Goal: Share content: Share content

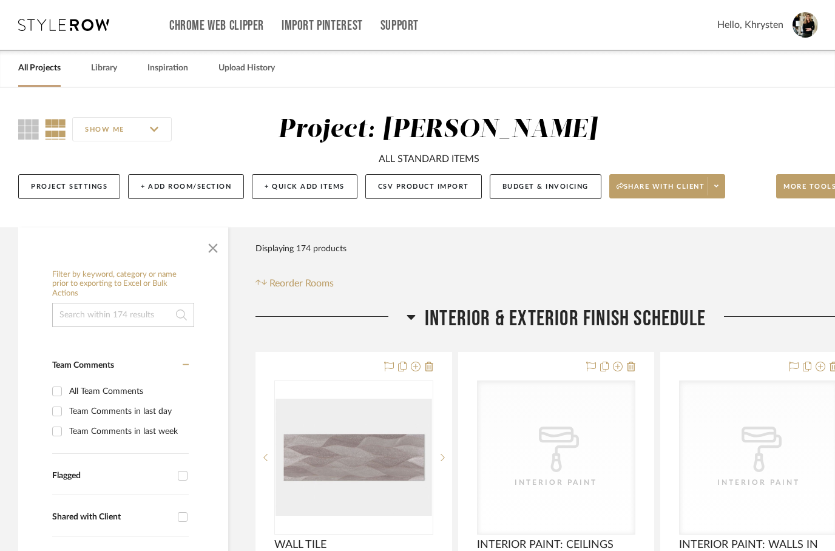
click at [638, 197] on span "Share with client" at bounding box center [660, 191] width 89 height 18
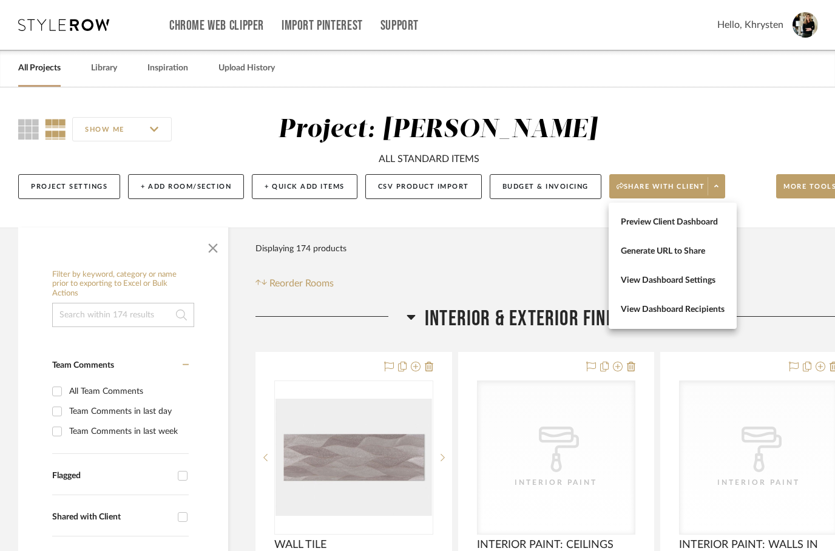
click at [797, 191] on div at bounding box center [417, 275] width 835 height 551
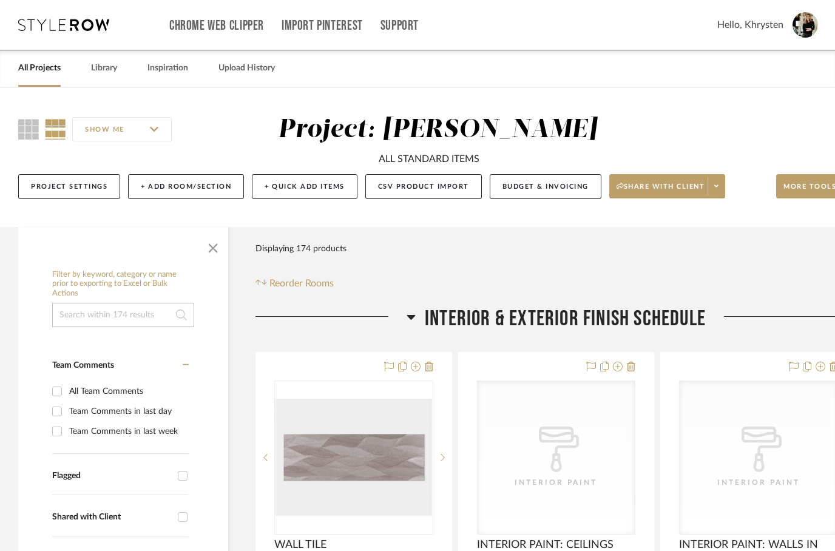
click at [803, 187] on span "More tools" at bounding box center [809, 191] width 53 height 18
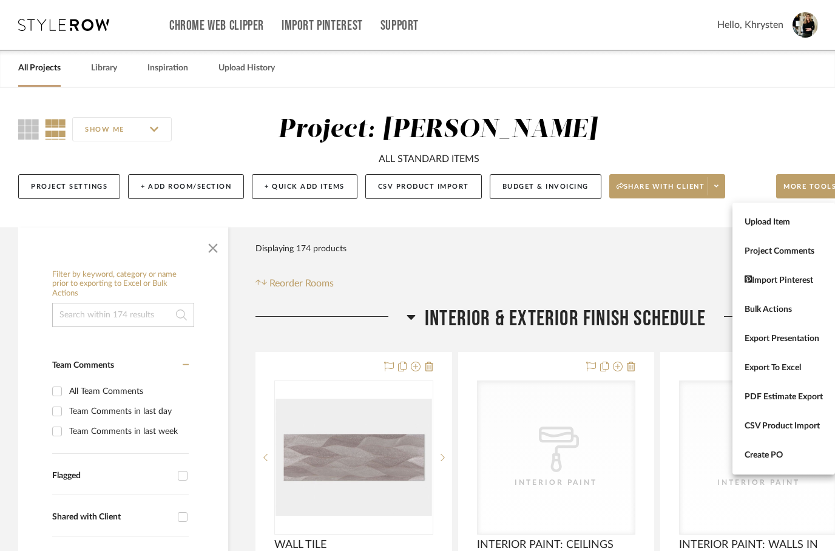
click at [774, 315] on button "Bulk Actions" at bounding box center [783, 309] width 103 height 29
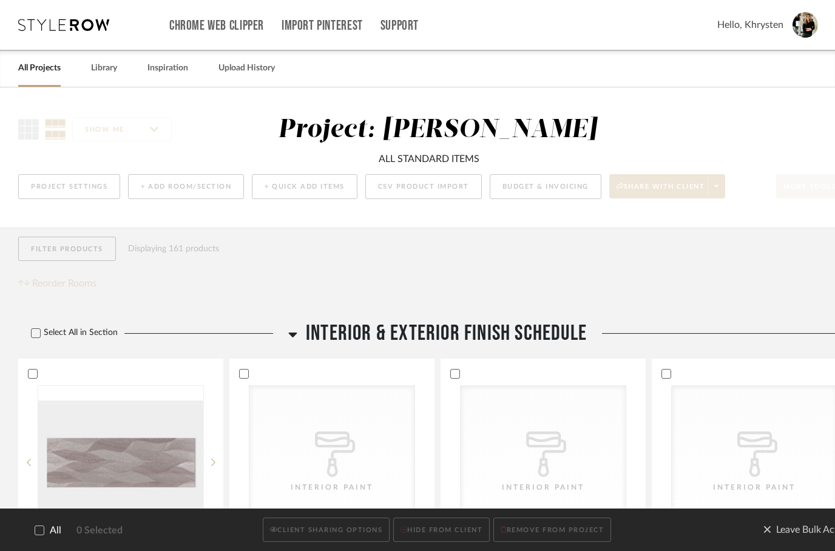
click at [42, 527] on icon at bounding box center [39, 530] width 8 height 8
checkbox input "true"
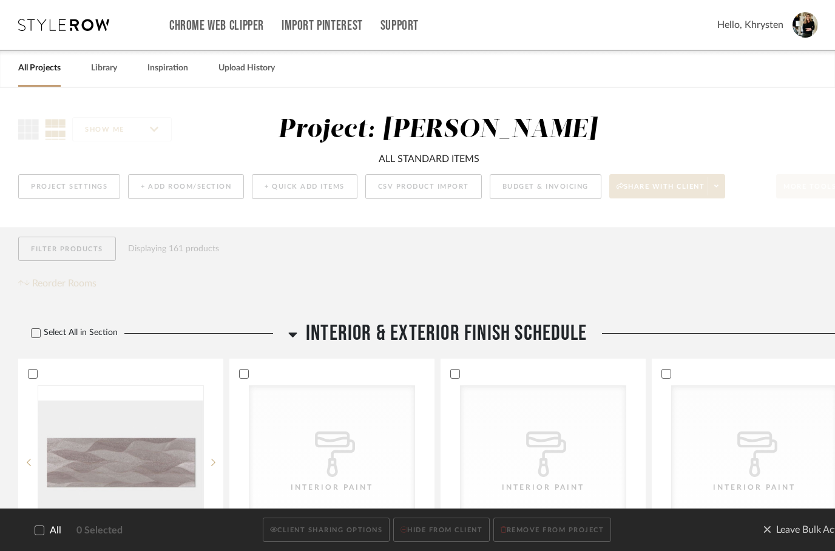
checkbox input "true"
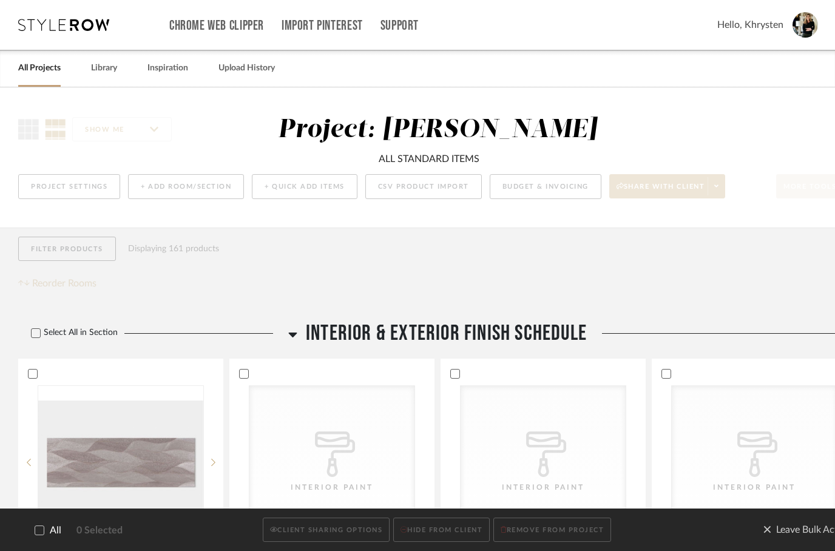
checkbox input "true"
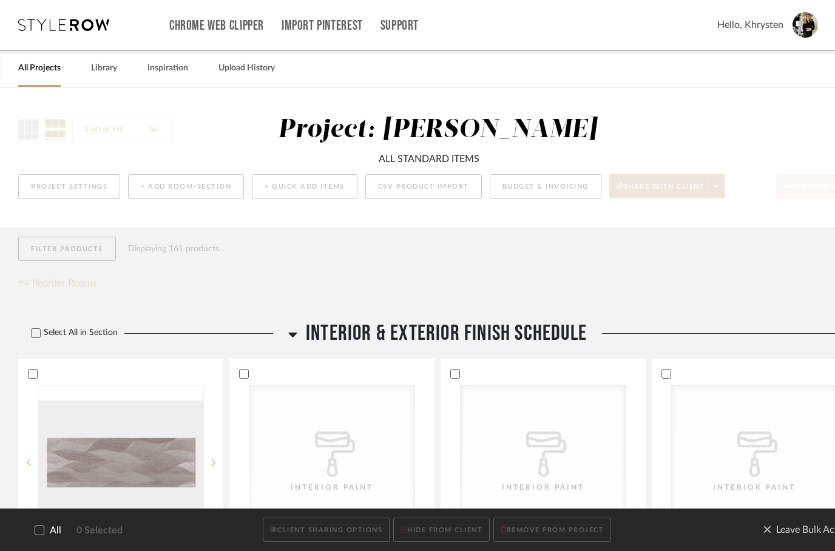
checkbox input "true"
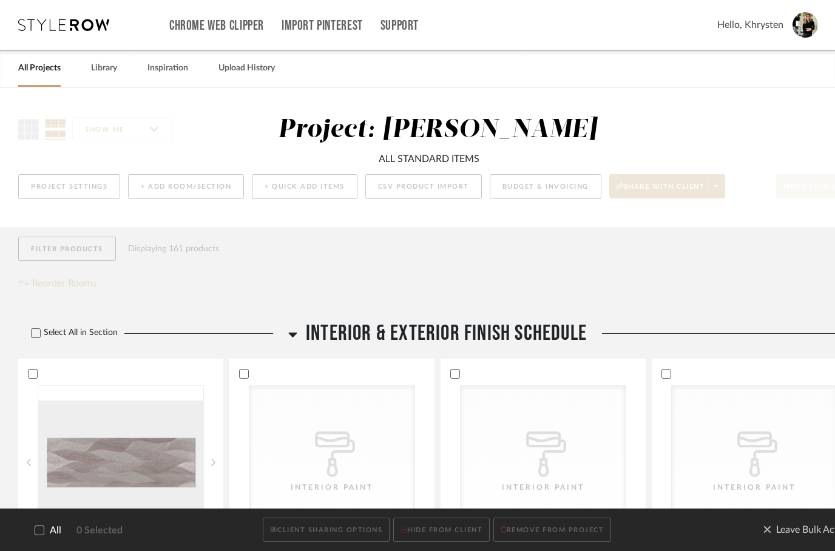
checkbox input "true"
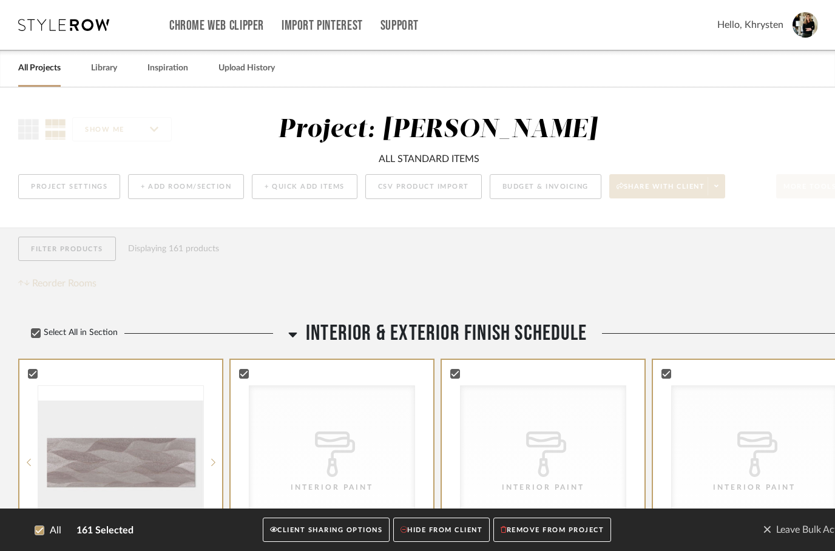
click at [315, 533] on button "CLIENT SHARING OPTIONS" at bounding box center [326, 530] width 127 height 25
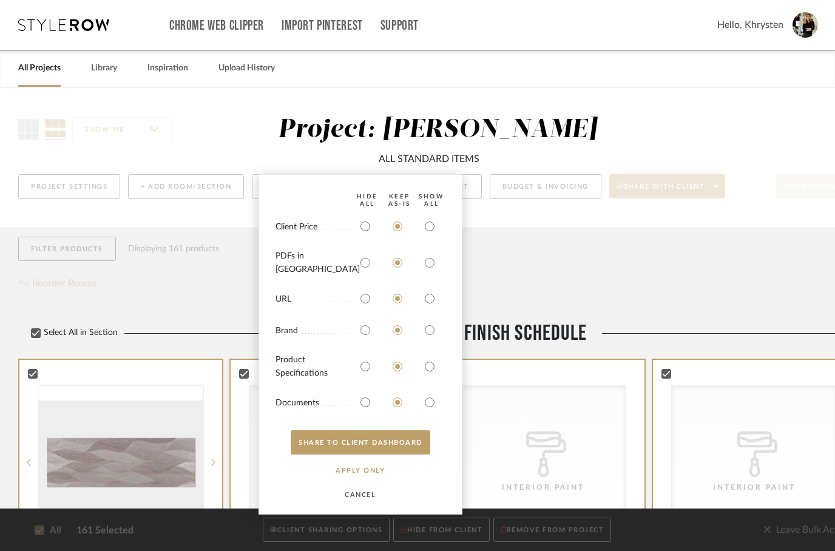
click at [432, 236] on input "radio" at bounding box center [429, 226] width 19 height 19
radio input "true"
click at [435, 272] on div at bounding box center [429, 262] width 19 height 19
radio input "false"
radio input "true"
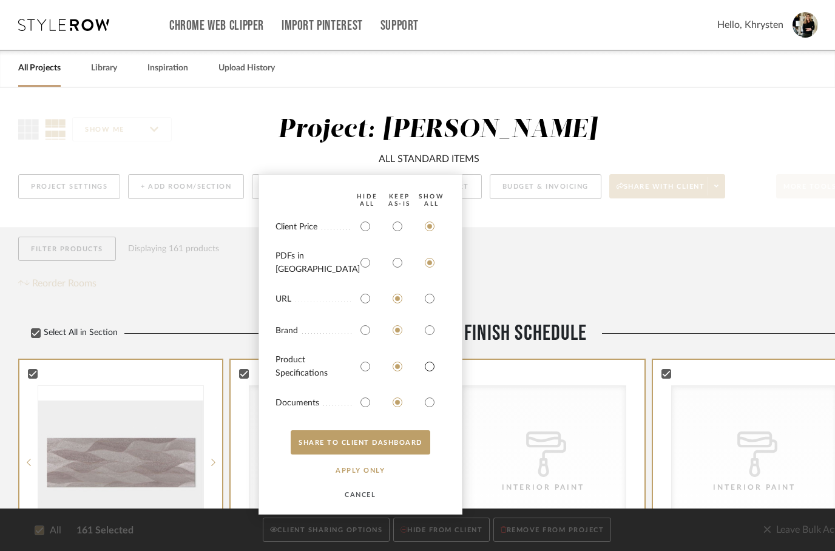
click at [436, 371] on input "radio" at bounding box center [429, 366] width 19 height 19
radio input "true"
click at [430, 395] on input "radio" at bounding box center [429, 402] width 19 height 19
radio input "true"
click at [378, 433] on button "SHARE TO CLIENT Dashboard" at bounding box center [361, 442] width 140 height 24
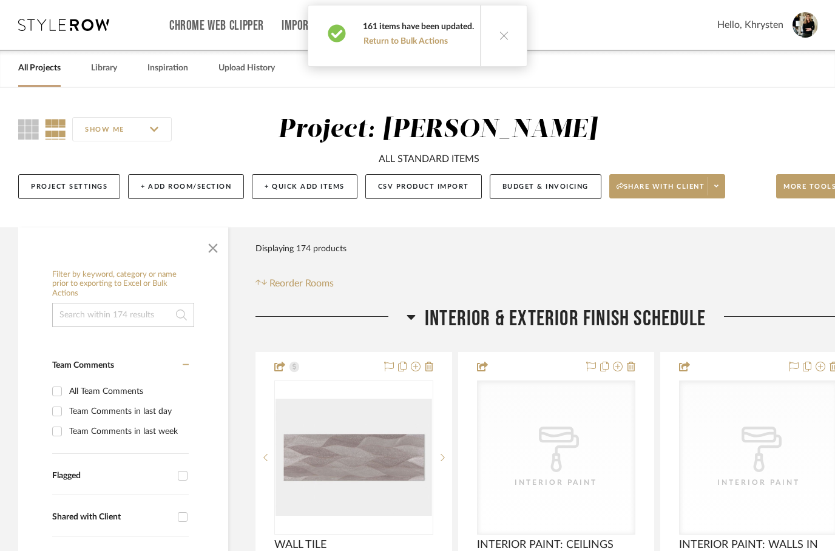
click at [672, 186] on span "Share with client" at bounding box center [660, 191] width 89 height 18
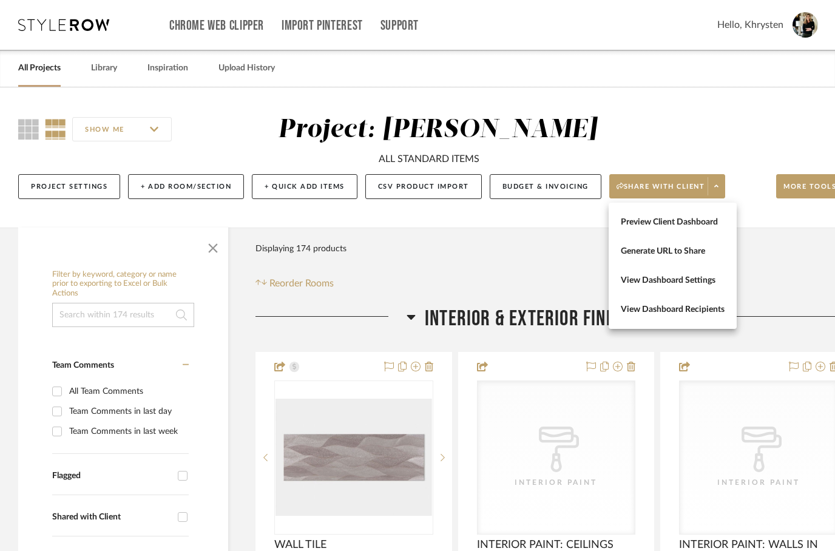
click at [668, 220] on span "Preview Client Dashboard" at bounding box center [673, 222] width 104 height 10
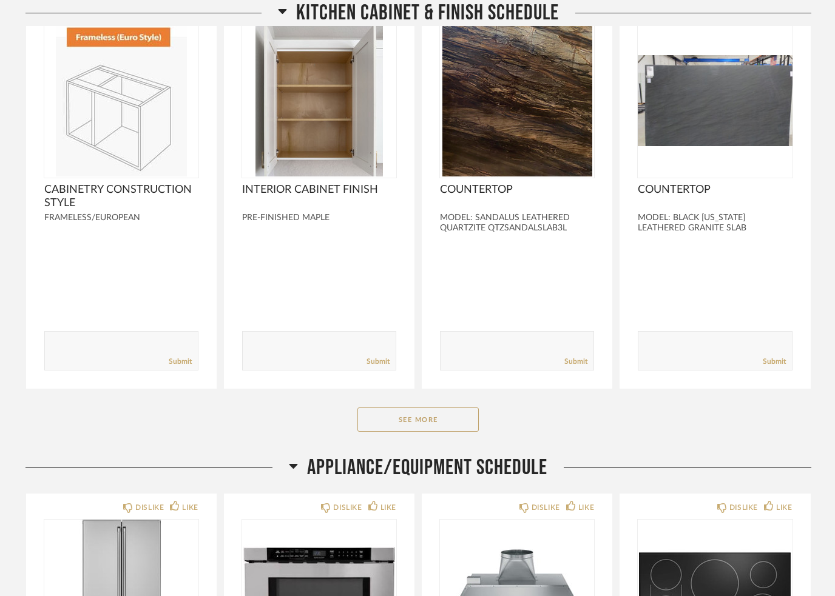
scroll to position [2170, 0]
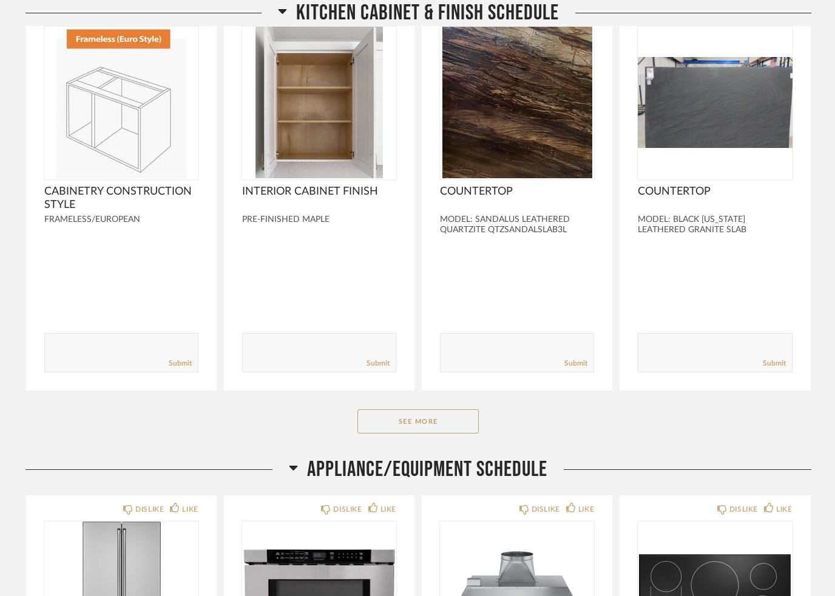
click at [422, 423] on button "See More" at bounding box center [417, 422] width 121 height 24
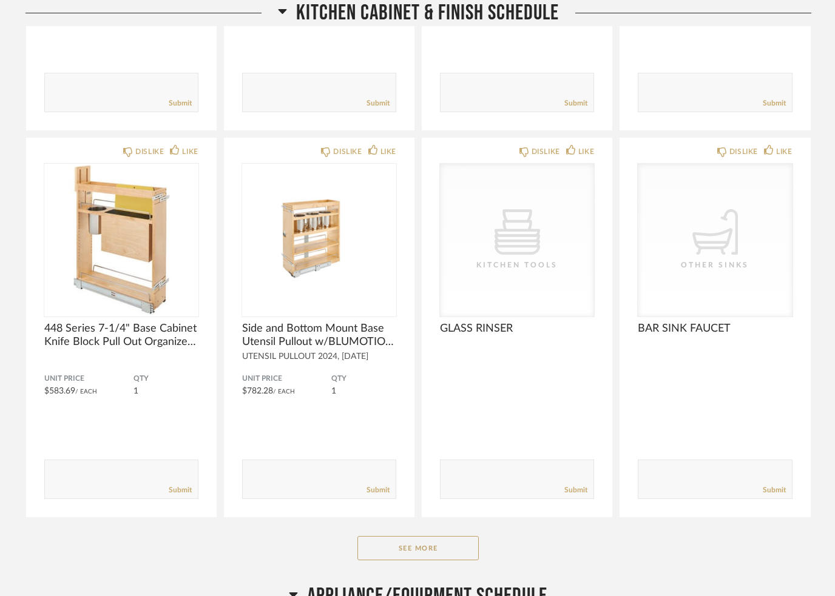
scroll to position [3621, 0]
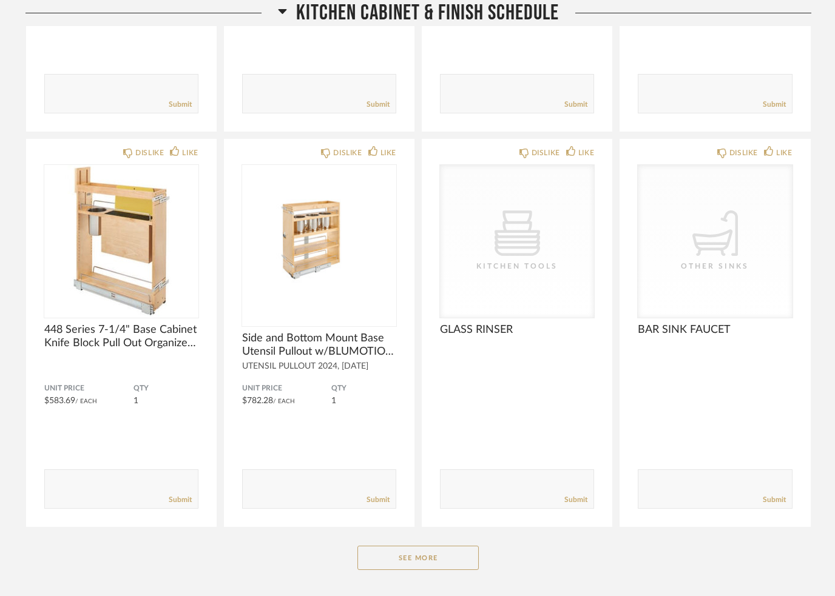
click at [0, 0] on img at bounding box center [0, 0] width 0 height 0
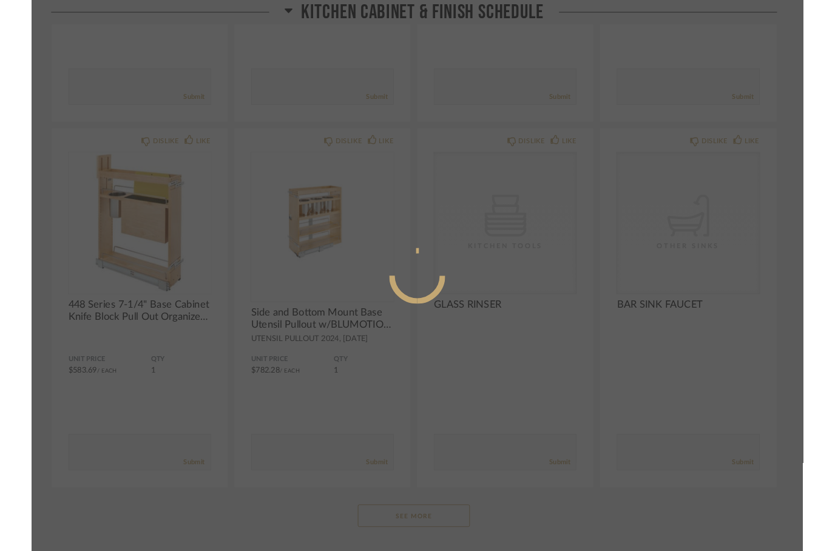
scroll to position [0, 0]
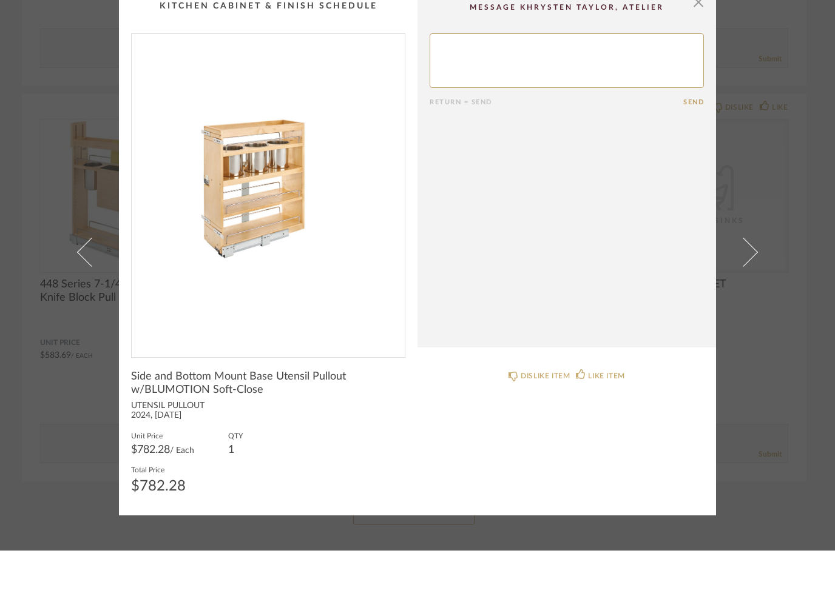
click at [84, 283] on span at bounding box center [91, 297] width 29 height 29
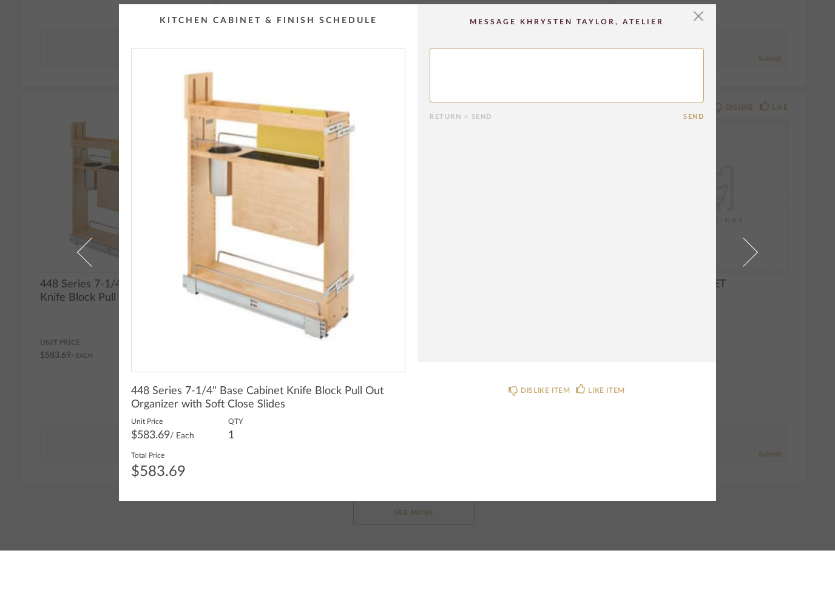
click at [249, 94] on img "0" at bounding box center [268, 251] width 273 height 314
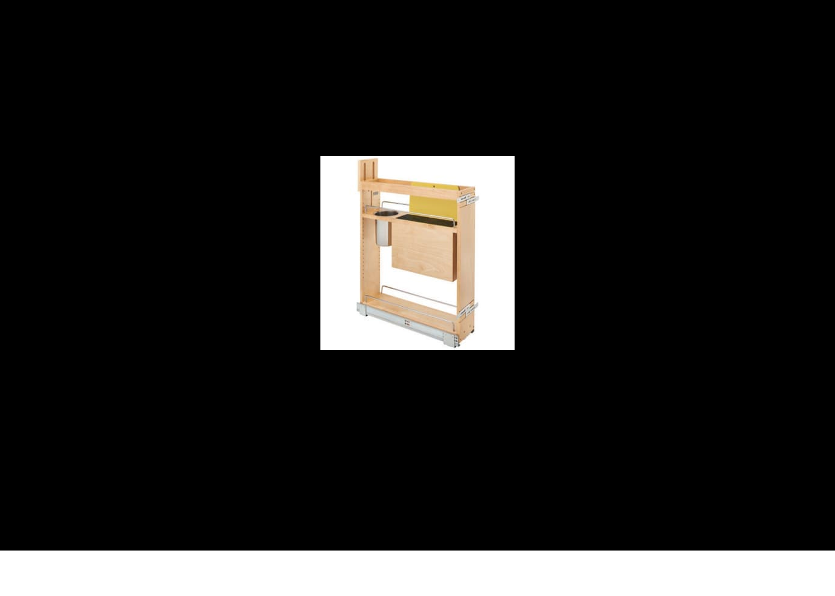
click at [319, 154] on div at bounding box center [417, 298] width 835 height 596
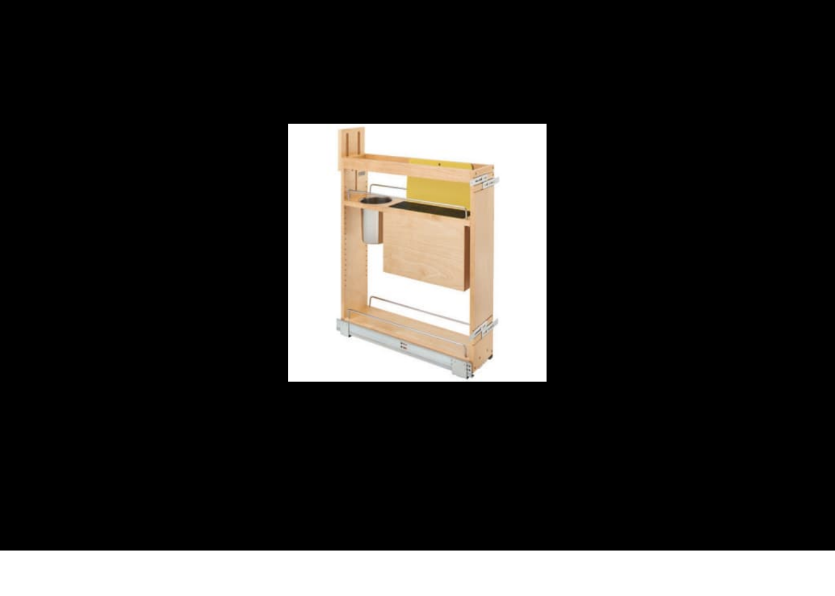
click at [166, 217] on div at bounding box center [417, 298] width 835 height 596
click at [113, 167] on div at bounding box center [417, 298] width 835 height 596
click at [67, 66] on div at bounding box center [417, 298] width 835 height 596
click at [140, 93] on div at bounding box center [417, 298] width 835 height 596
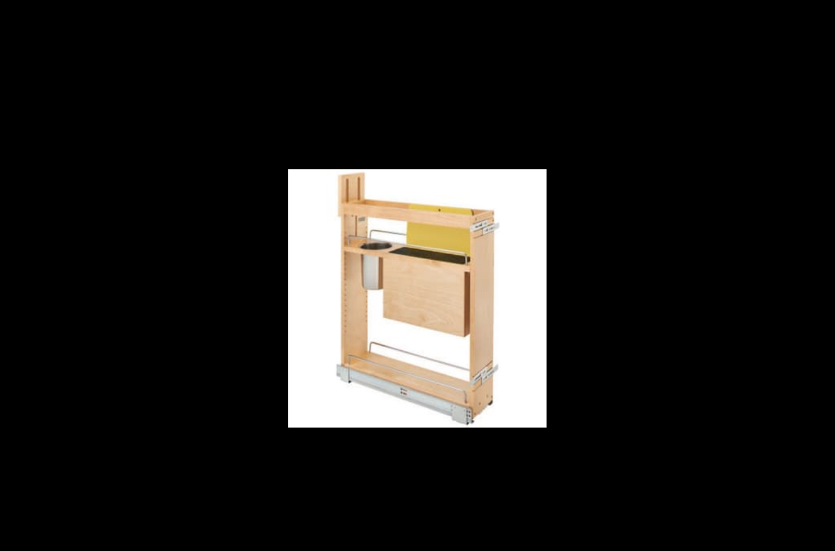
click at [142, 209] on div at bounding box center [417, 275] width 835 height 551
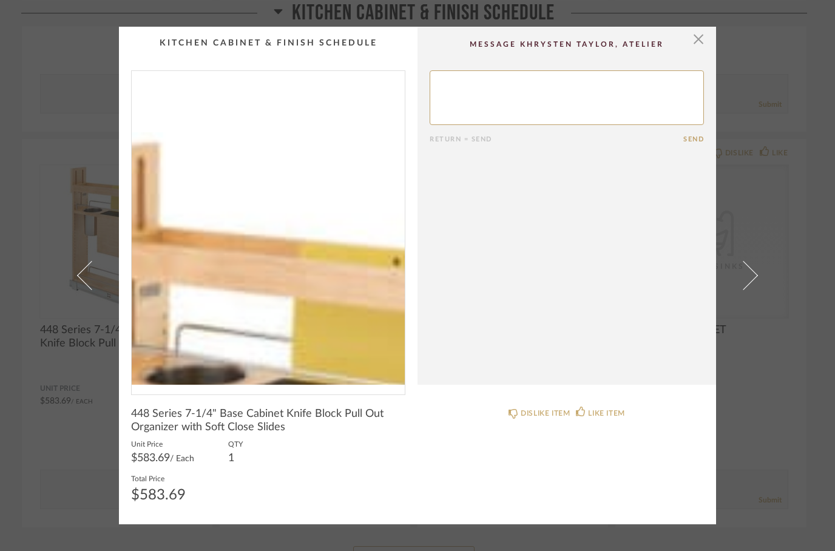
click at [691, 49] on span "button" at bounding box center [698, 39] width 24 height 24
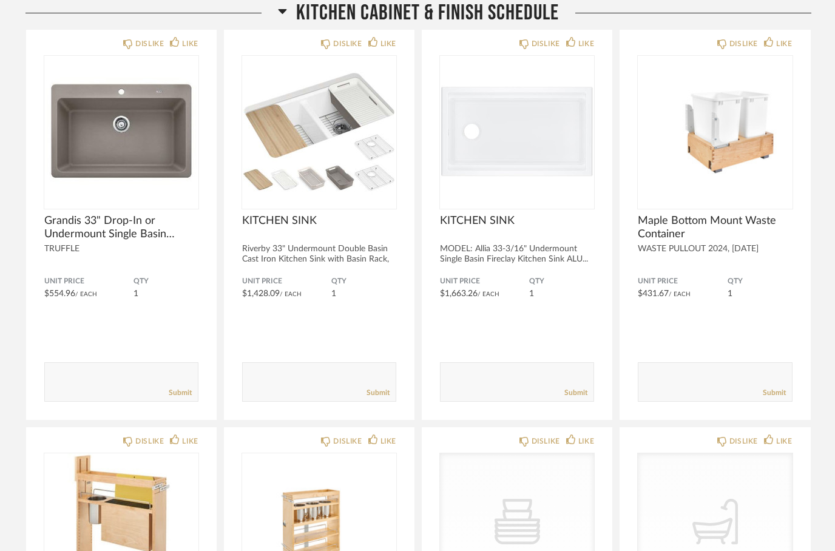
scroll to position [3333, 0]
